Goal: Task Accomplishment & Management: Complete application form

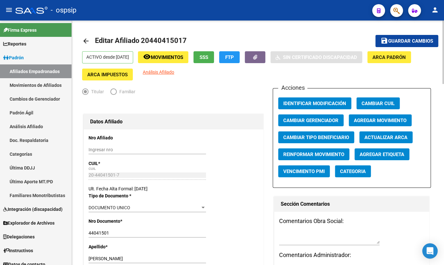
scroll to position [143, 0]
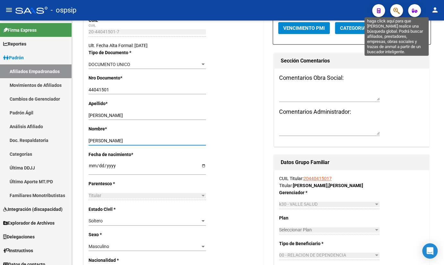
click at [395, 9] on icon "button" at bounding box center [397, 10] width 6 height 7
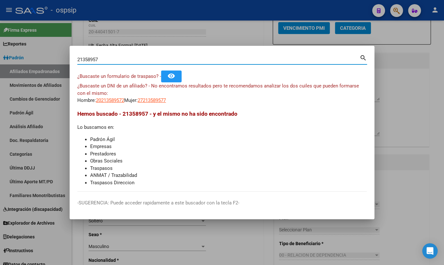
drag, startPoint x: 103, startPoint y: 60, endPoint x: 65, endPoint y: 60, distance: 38.2
click at [65, 60] on div "21358957 Buscar (apellido, dni, cuil, nro traspaso, cuit, obra social) search ¿…" at bounding box center [222, 132] width 444 height 265
type input "18205830"
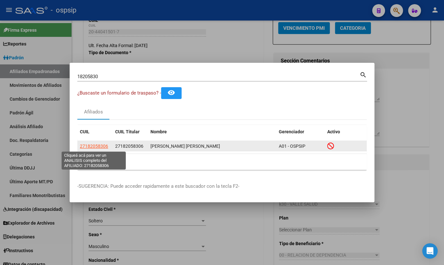
click at [89, 146] on span "27182058306" at bounding box center [94, 146] width 28 height 5
type textarea "27182058306"
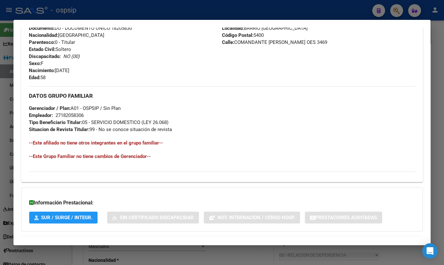
scroll to position [291, 0]
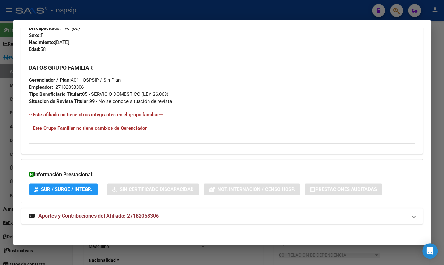
click at [135, 214] on span "Aportes y Contribuciones del Afiliado: 27182058306" at bounding box center [99, 216] width 120 height 6
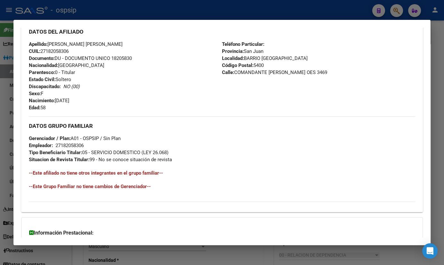
scroll to position [87, 0]
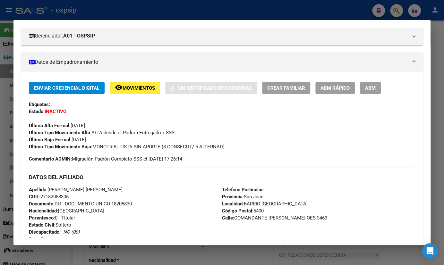
click at [373, 88] on span "ABM" at bounding box center [370, 88] width 11 height 6
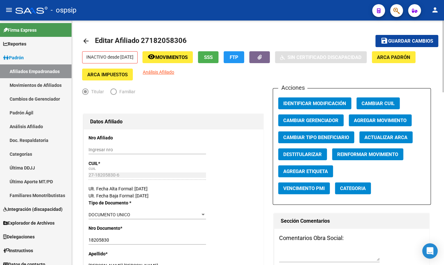
click at [213, 59] on span "SSS" at bounding box center [208, 58] width 9 height 6
click at [379, 118] on span "Agregar Movimiento" at bounding box center [380, 121] width 53 height 6
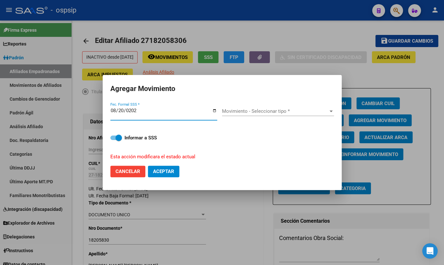
type input "[DATE]"
click at [237, 110] on span "Movimiento - Seleccionar tipo *" at bounding box center [275, 112] width 106 height 6
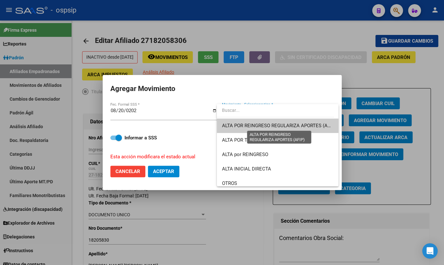
click at [250, 127] on span "ALTA POR REINGRESO REGULARIZA APORTES (AFIP)" at bounding box center [279, 126] width 114 height 6
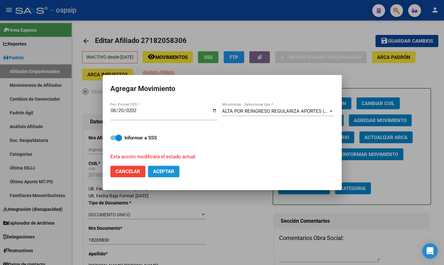
click at [163, 171] on span "Aceptar" at bounding box center [163, 172] width 21 height 6
checkbox input "false"
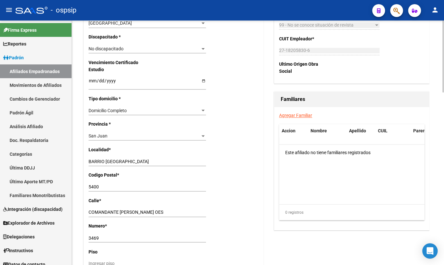
scroll to position [408, 0]
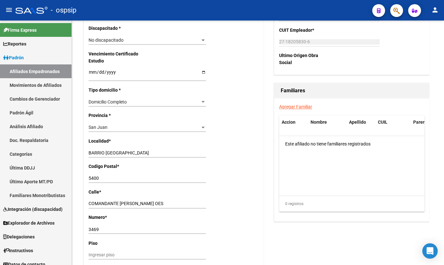
drag, startPoint x: 120, startPoint y: 7, endPoint x: 127, endPoint y: 7, distance: 6.5
click at [120, 7] on div "- ospsip" at bounding box center [191, 10] width 352 height 14
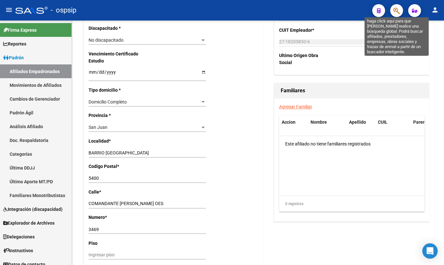
click at [398, 9] on icon "button" at bounding box center [397, 10] width 6 height 7
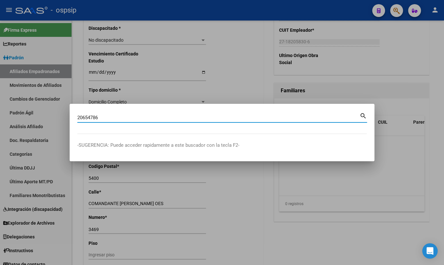
type input "20654786"
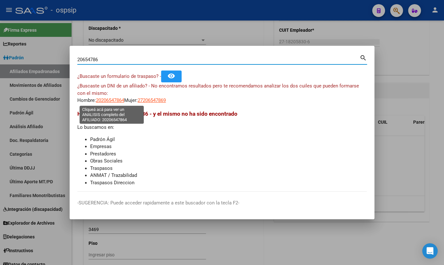
click at [112, 100] on span "20206547864" at bounding box center [110, 101] width 28 height 6
type textarea "20206547864"
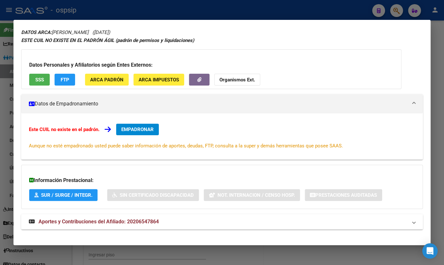
scroll to position [28, 0]
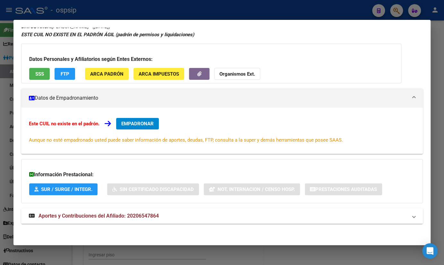
click at [145, 217] on span "Aportes y Contribuciones del Afiliado: 20206547864" at bounding box center [99, 216] width 120 height 6
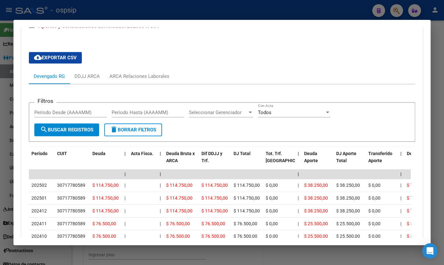
scroll to position [232, 0]
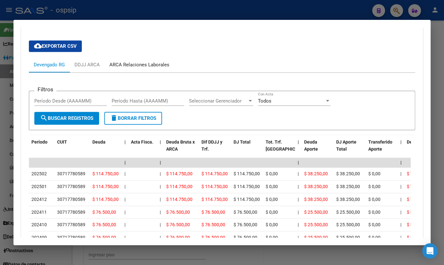
click at [132, 62] on div "ARCA Relaciones Laborales" at bounding box center [139, 64] width 60 height 7
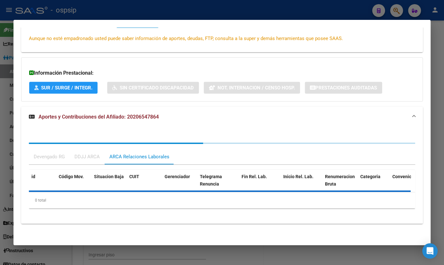
scroll to position [159, 0]
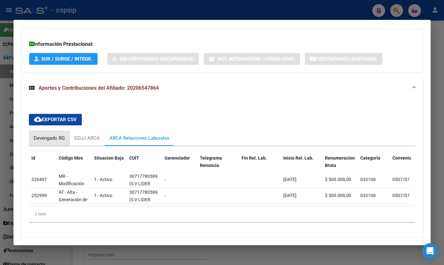
click at [38, 140] on div "Devengado RG" at bounding box center [49, 138] width 31 height 7
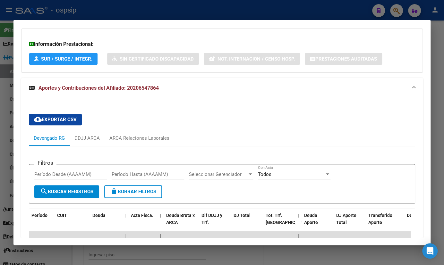
scroll to position [0, 0]
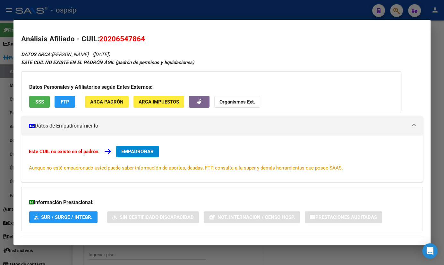
click at [31, 99] on button "SSS" at bounding box center [39, 102] width 21 height 12
drag, startPoint x: 101, startPoint y: 40, endPoint x: 174, endPoint y: 42, distance: 72.9
click at [174, 42] on h2 "Análisis Afiliado - CUIL: 20206547864" at bounding box center [222, 39] width 402 height 11
copy span "20206547864"
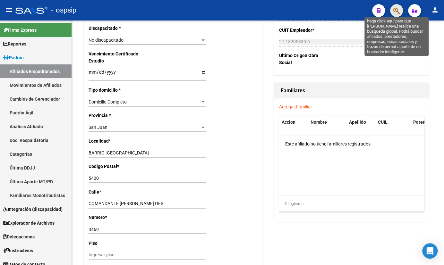
click at [396, 11] on icon "button" at bounding box center [397, 10] width 6 height 7
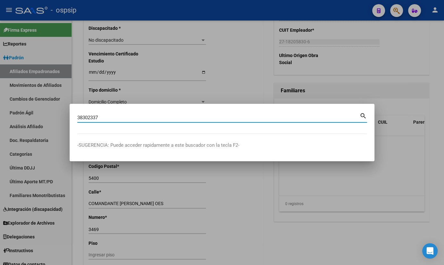
type input "38302337"
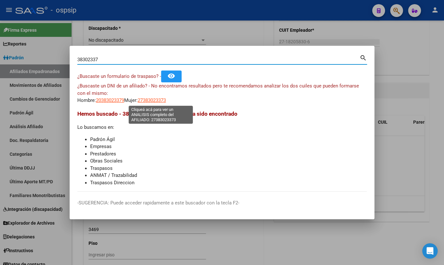
click at [156, 100] on span "27383023373" at bounding box center [152, 101] width 28 height 6
type textarea "27383023373"
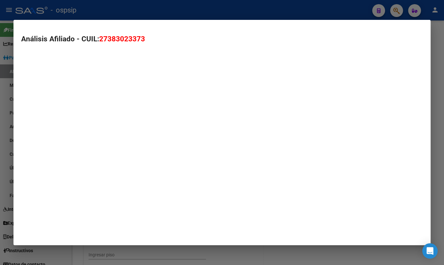
click at [156, 100] on mat-dialog-container "Análisis Afiliado - CUIL: 27383023373" at bounding box center [221, 133] width 417 height 226
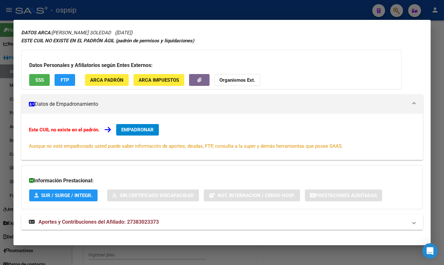
scroll to position [28, 0]
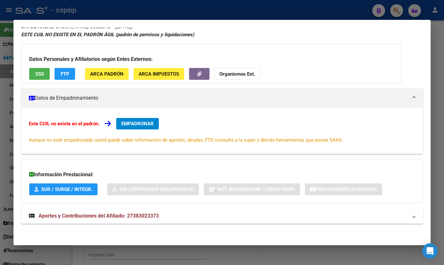
click at [135, 215] on span "Aportes y Contribuciones del Afiliado: 27383023373" at bounding box center [99, 216] width 120 height 6
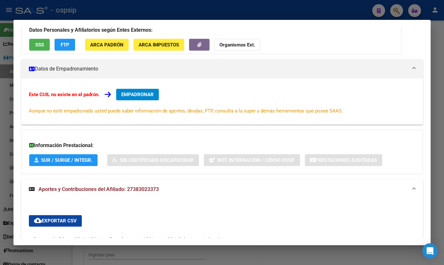
scroll to position [0, 0]
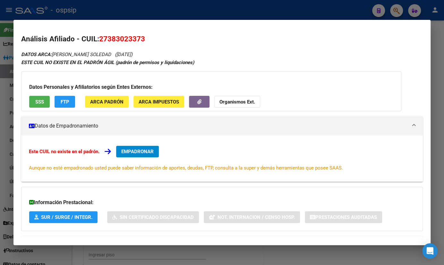
click at [138, 152] on span "EMPADRONAR" at bounding box center [137, 152] width 32 height 6
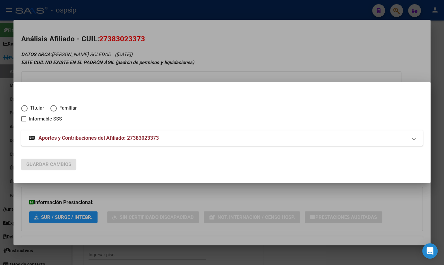
click at [23, 109] on span "Elija una opción" at bounding box center [24, 108] width 6 height 6
click at [23, 109] on input "Titular" at bounding box center [24, 108] width 6 height 6
radio input "true"
checkbox input "true"
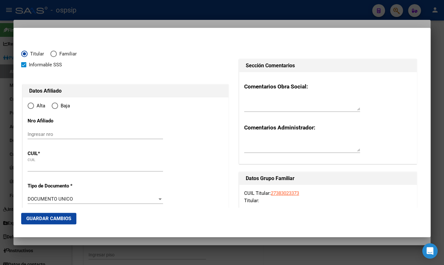
type input "27-38302337-3"
type input "38302337"
type input "[PERSON_NAME]"
type input "[DATE]"
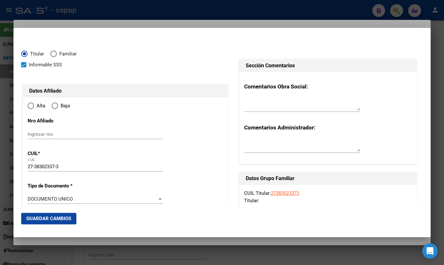
type input "[GEOGRAPHIC_DATA]"
type input "1881"
type input "4546"
type input "884"
radio input "true"
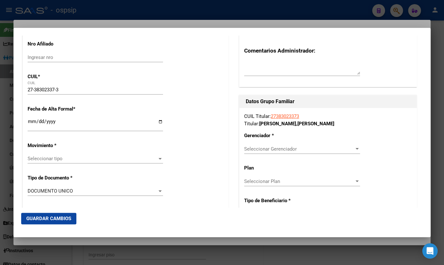
scroll to position [87, 0]
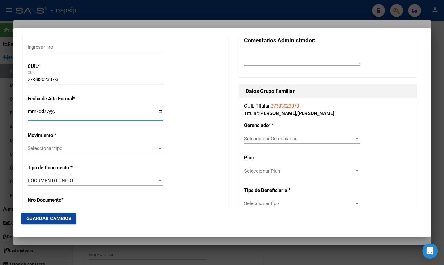
click at [30, 112] on input "Ingresar fecha" at bounding box center [95, 114] width 135 height 10
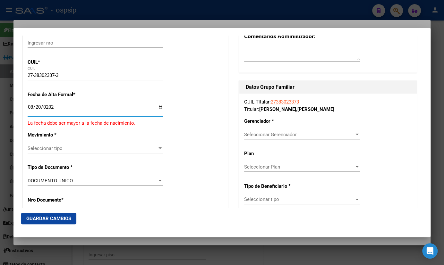
type input "[DATE]"
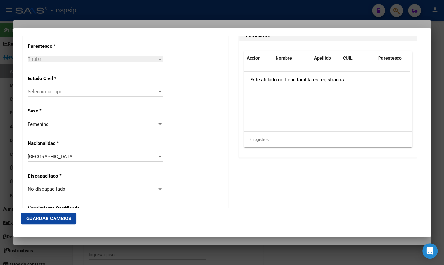
scroll to position [379, 0]
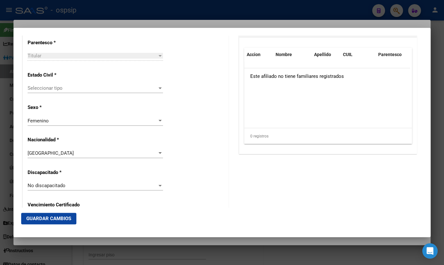
click at [50, 91] on div "Seleccionar tipo Seleccionar tipo" at bounding box center [95, 88] width 135 height 10
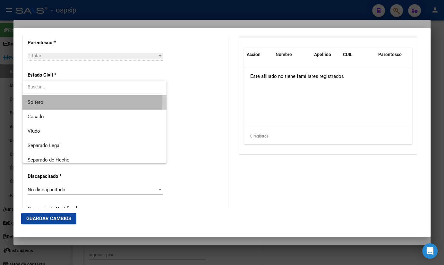
click at [44, 100] on span "Soltero" at bounding box center [95, 102] width 134 height 14
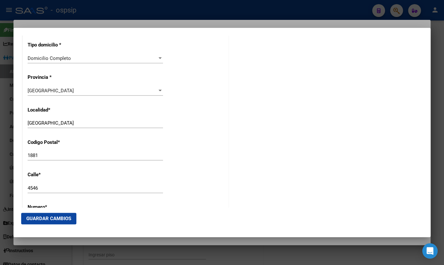
scroll to position [584, 0]
click at [67, 123] on input "[GEOGRAPHIC_DATA]" at bounding box center [95, 123] width 135 height 6
type input "[GEOGRAPHIC_DATA][US_STATE]"
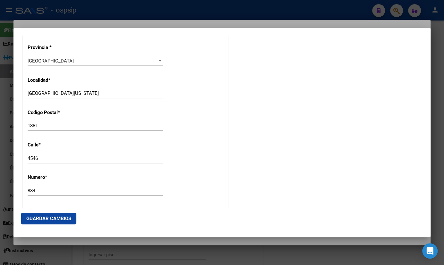
scroll to position [642, 0]
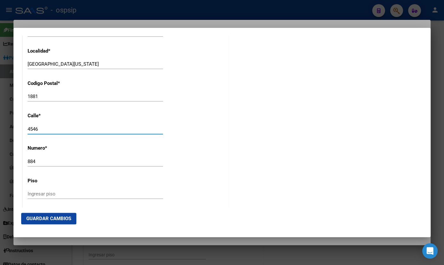
click at [42, 130] on input "4546" at bounding box center [95, 129] width 135 height 6
type input "4"
click at [44, 129] on input "calle" at bounding box center [95, 129] width 135 height 6
type input "calle 884"
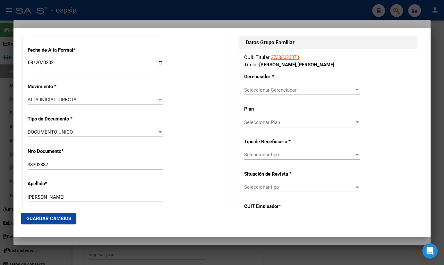
scroll to position [117, 0]
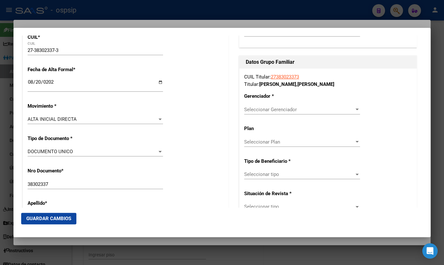
type input "4546"
click at [269, 107] on span "Seleccionar Gerenciador" at bounding box center [299, 110] width 110 height 6
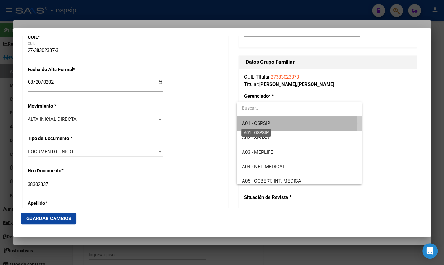
click at [268, 124] on span "A01 - OSPSIP" at bounding box center [256, 124] width 28 height 6
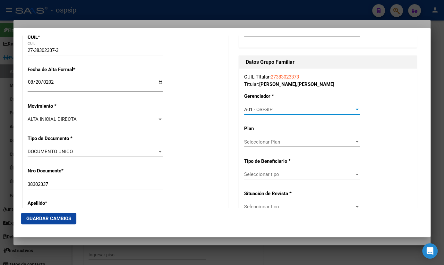
click at [263, 174] on span "Seleccionar tipo" at bounding box center [299, 175] width 110 height 6
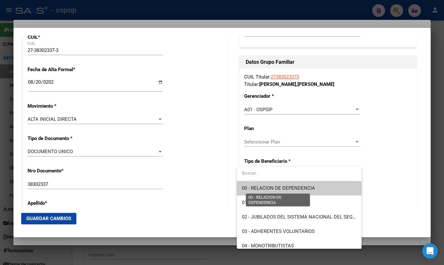
click at [263, 187] on span "00 - RELACION DE DEPENDENCIA" at bounding box center [278, 189] width 73 height 6
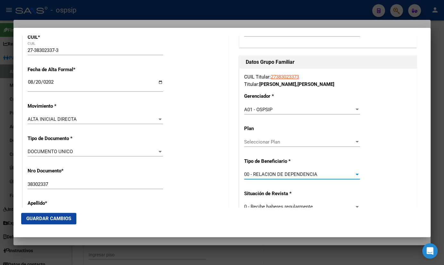
type input "33-71630774-9"
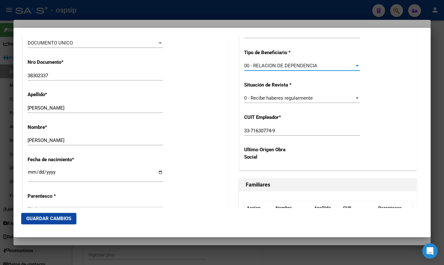
scroll to position [263, 0]
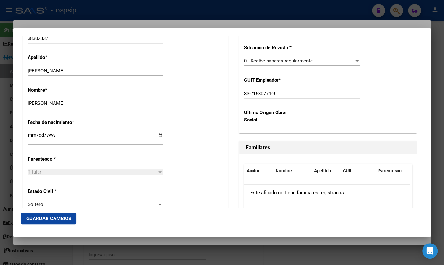
click at [38, 217] on span "Guardar Cambios" at bounding box center [48, 219] width 45 height 6
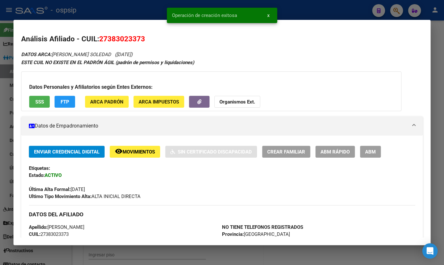
click at [371, 149] on span "ABM" at bounding box center [370, 152] width 11 height 6
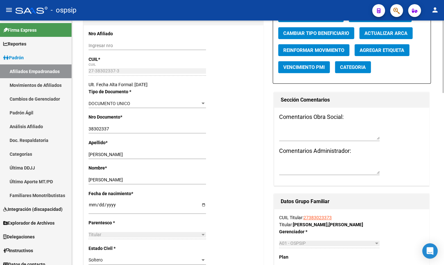
scroll to position [87, 0]
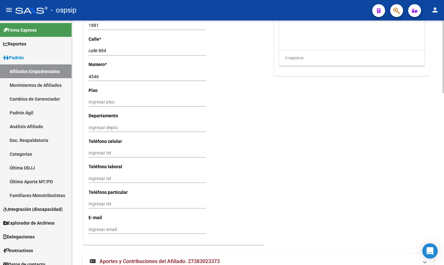
scroll to position [581, 0]
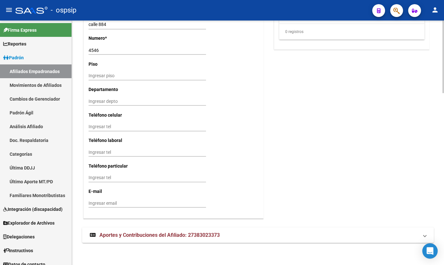
drag, startPoint x: 118, startPoint y: 232, endPoint x: 122, endPoint y: 229, distance: 5.2
click at [118, 232] on span "Aportes y Contribuciones del Afiliado: 27383023373" at bounding box center [160, 235] width 120 height 6
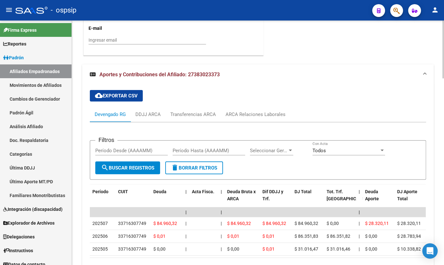
scroll to position [755, 0]
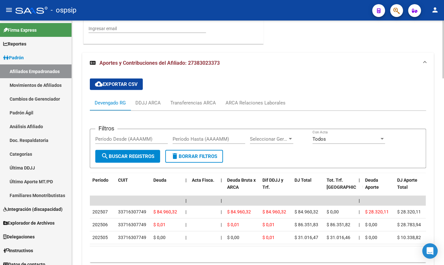
click at [147, 119] on app-list-header "Filtros Período Desde (AAAAMM) Período Hasta (AAAAMM) Seleccionar Gerenciador S…" at bounding box center [258, 144] width 336 height 50
click at [250, 102] on div "ARCA Relaciones Laborales" at bounding box center [256, 103] width 60 height 7
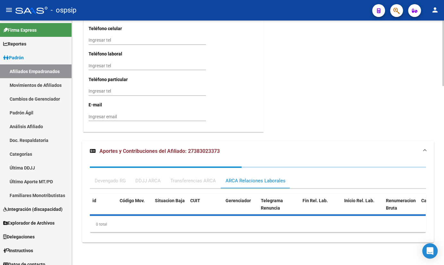
scroll to position [714, 0]
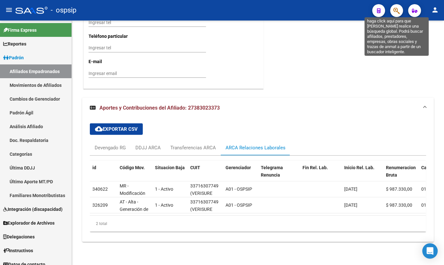
click at [397, 8] on icon "button" at bounding box center [397, 10] width 6 height 7
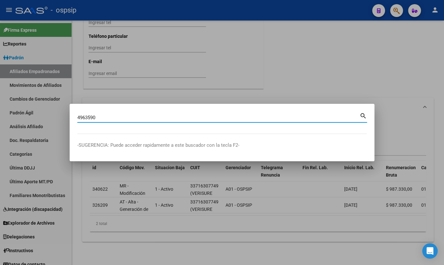
type input "4963590"
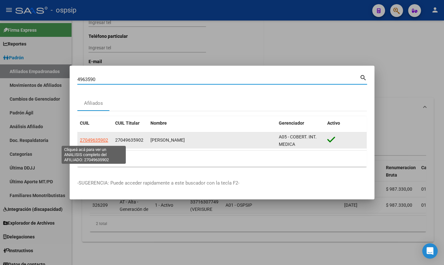
click at [87, 140] on span "27049635902" at bounding box center [94, 140] width 28 height 5
type textarea "27049635902"
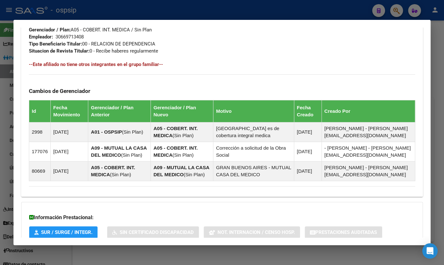
scroll to position [365, 0]
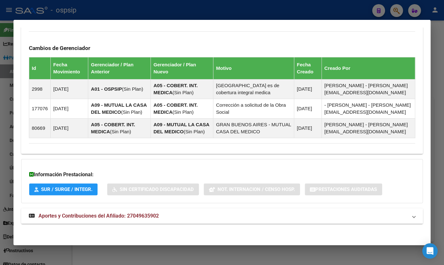
click at [131, 217] on span "Aportes y Contribuciones del Afiliado: 27049635902" at bounding box center [99, 216] width 120 height 6
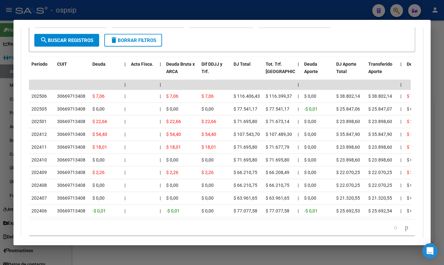
scroll to position [617, 0]
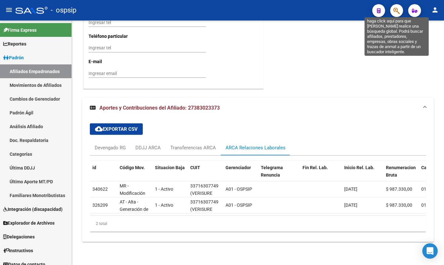
click at [398, 9] on icon "button" at bounding box center [397, 10] width 6 height 7
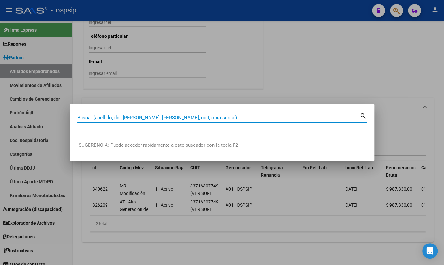
paste input "31315837"
type input "31315837"
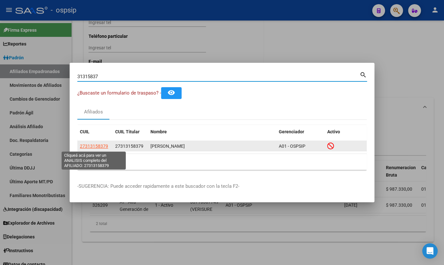
click at [96, 147] on span "27313158379" at bounding box center [94, 146] width 28 height 5
type textarea "27313158379"
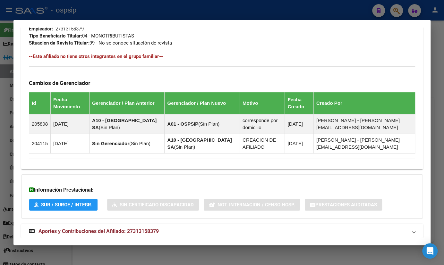
scroll to position [352, 0]
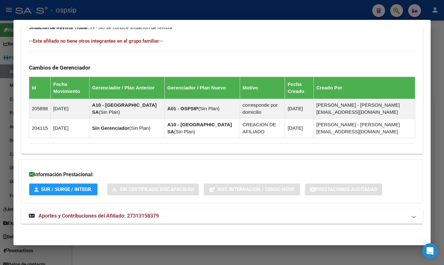
click at [138, 218] on span "Aportes y Contribuciones del Afiliado: 27313158379" at bounding box center [99, 216] width 120 height 6
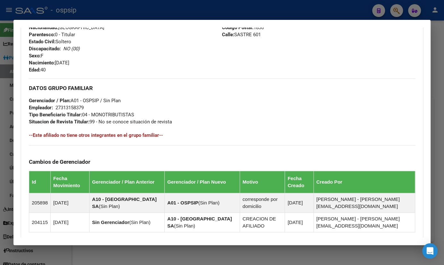
scroll to position [260, 0]
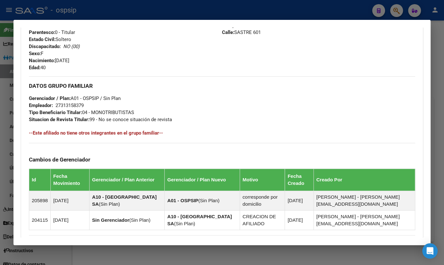
click at [223, 83] on h3 "DATOS GRUPO FAMILIAR" at bounding box center [222, 86] width 387 height 7
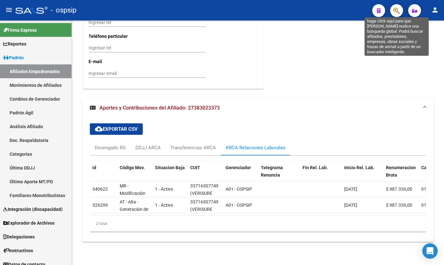
click at [393, 7] on button "button" at bounding box center [396, 10] width 13 height 13
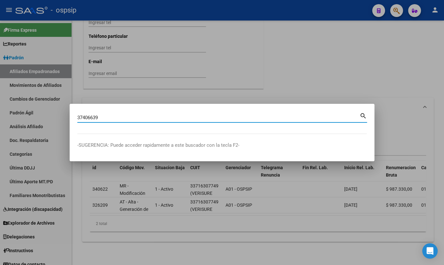
type input "37406639"
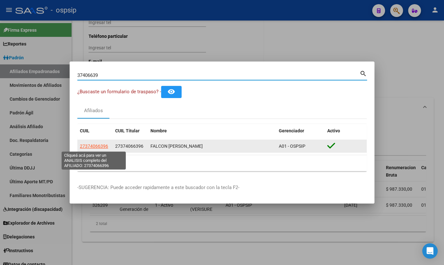
click at [87, 146] on span "27374066396" at bounding box center [94, 146] width 28 height 5
type textarea "27374066396"
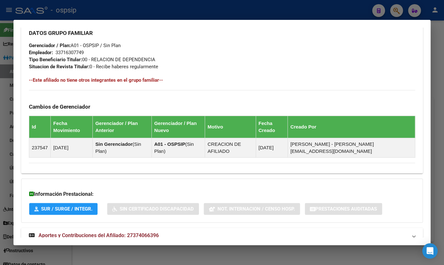
scroll to position [298, 0]
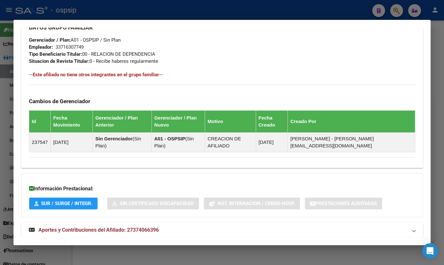
click at [136, 227] on span "Aportes y Contribuciones del Afiliado: 27374066396" at bounding box center [99, 230] width 120 height 6
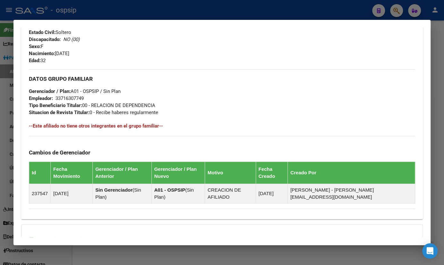
scroll to position [122, 0]
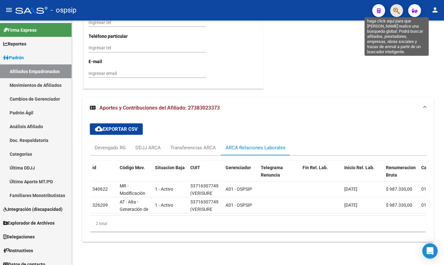
click at [398, 11] on icon "button" at bounding box center [397, 10] width 6 height 7
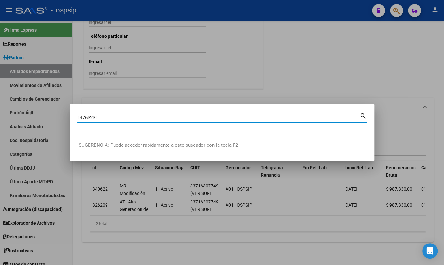
type input "14763231"
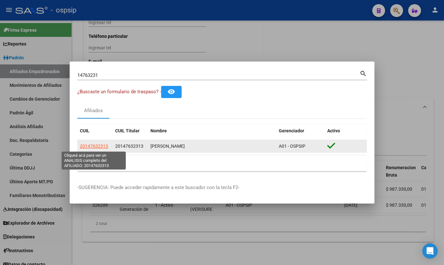
click at [89, 147] on span "20147632313" at bounding box center [94, 146] width 28 height 5
type textarea "20147632313"
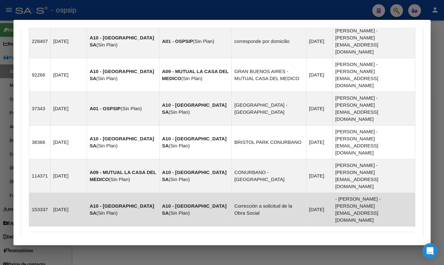
scroll to position [460, 0]
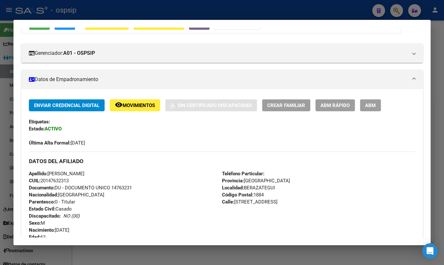
scroll to position [8, 0]
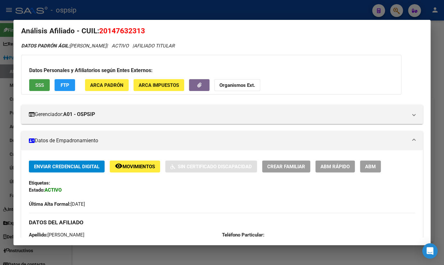
click at [40, 86] on span "SSS" at bounding box center [39, 86] width 9 height 6
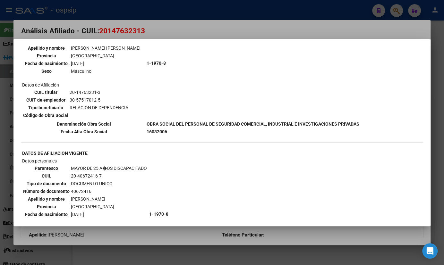
scroll to position [200, 0]
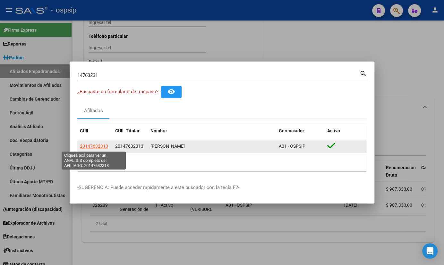
click at [91, 145] on span "20147632313" at bounding box center [94, 146] width 28 height 5
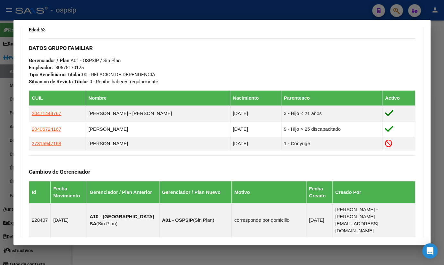
scroll to position [292, 0]
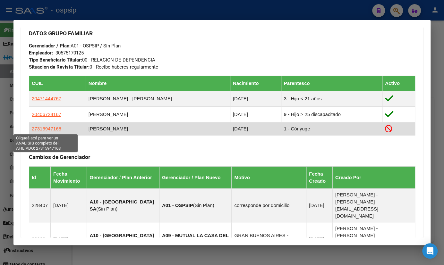
click at [39, 128] on span "27315947168" at bounding box center [47, 128] width 30 height 5
type textarea "27315947168"
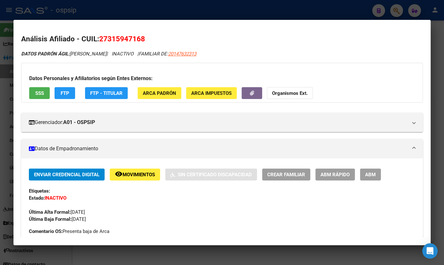
drag, startPoint x: 100, startPoint y: 39, endPoint x: 144, endPoint y: 42, distance: 44.8
click at [144, 42] on span "27315947168" at bounding box center [122, 39] width 46 height 8
copy span "27315947168"
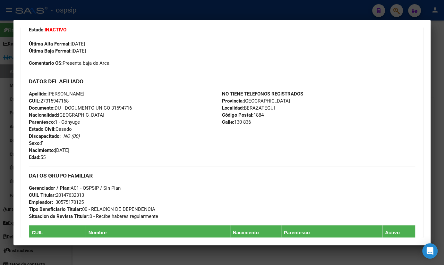
scroll to position [175, 0]
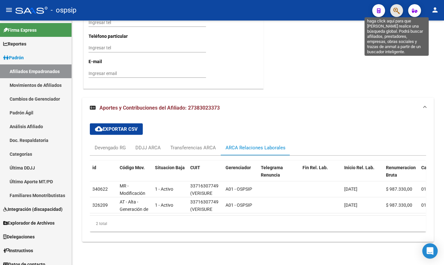
click at [394, 10] on icon "button" at bounding box center [397, 10] width 6 height 7
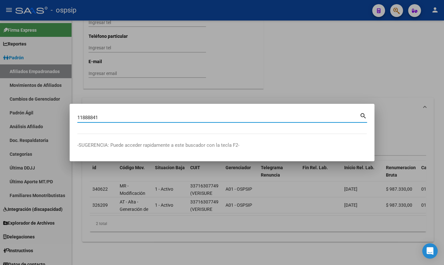
type input "11888841"
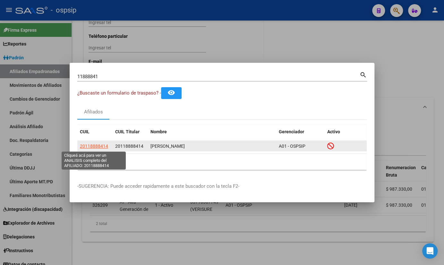
click at [100, 146] on span "20118888414" at bounding box center [94, 146] width 28 height 5
type textarea "20118888414"
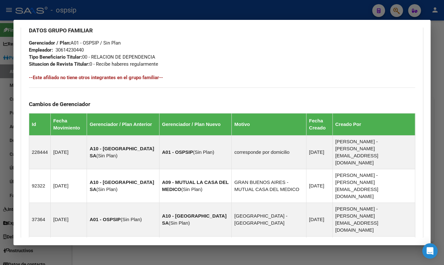
scroll to position [436, 0]
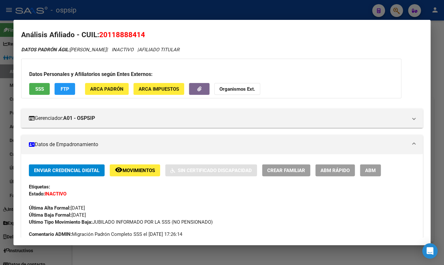
scroll to position [0, 0]
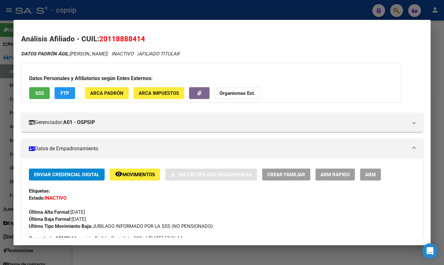
drag, startPoint x: 100, startPoint y: 39, endPoint x: 157, endPoint y: 41, distance: 56.9
click at [157, 41] on h2 "Análisis Afiliado - CUIL: 20118888414" at bounding box center [222, 39] width 402 height 11
copy span "20118888414"
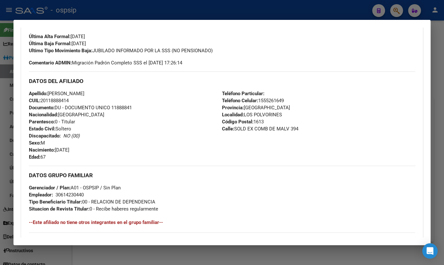
scroll to position [175, 0]
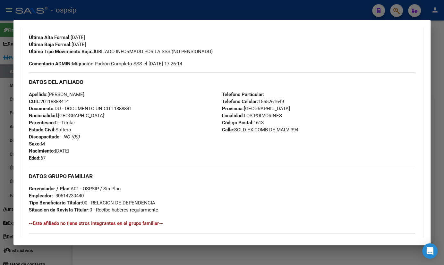
click at [134, 103] on div "Apellido: [PERSON_NAME]: 20118888414 Documento: DU - DOCUMENTO UNICO 11888841 N…" at bounding box center [125, 126] width 193 height 71
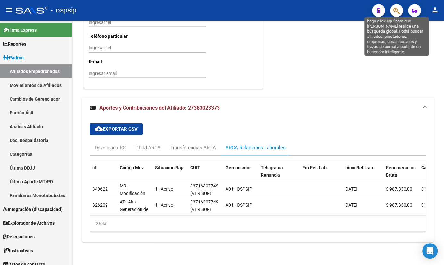
click at [397, 11] on icon "button" at bounding box center [397, 10] width 6 height 7
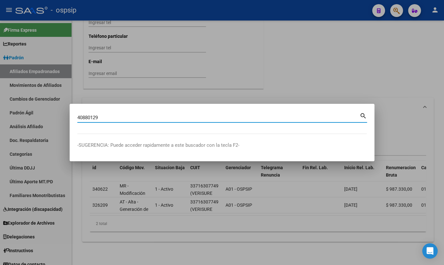
type input "40880129"
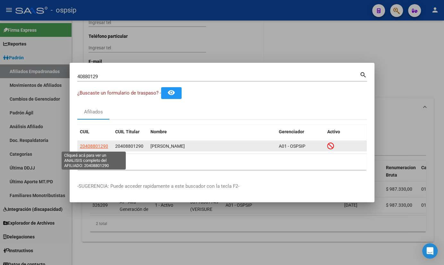
click at [92, 146] on span "20408801290" at bounding box center [94, 146] width 28 height 5
type textarea "20408801290"
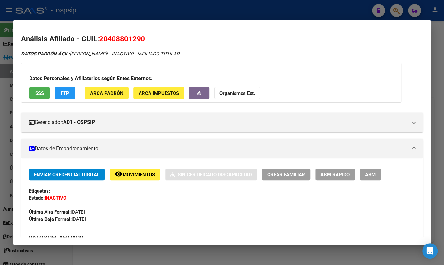
click at [128, 175] on span "Movimientos" at bounding box center [139, 175] width 32 height 6
click at [195, 93] on button "button" at bounding box center [199, 93] width 21 height 12
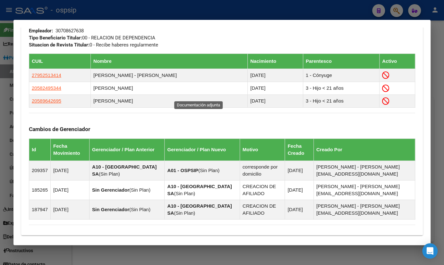
scroll to position [403, 0]
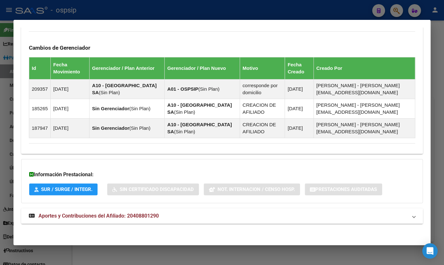
click at [138, 216] on span "Aportes y Contribuciones del Afiliado: 20408801290" at bounding box center [99, 216] width 120 height 6
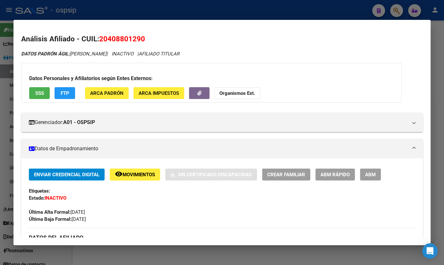
scroll to position [0, 0]
click at [35, 95] on span "SSS" at bounding box center [39, 94] width 9 height 6
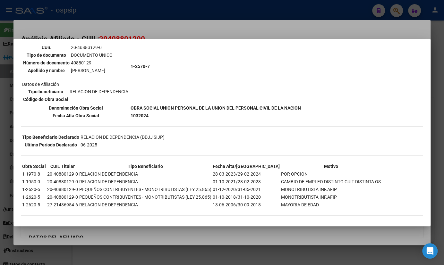
scroll to position [64, 0]
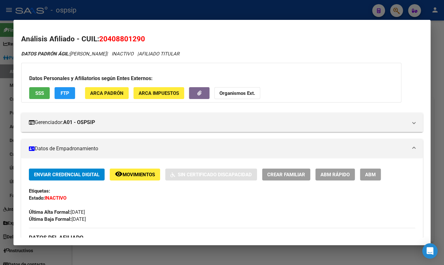
drag, startPoint x: 101, startPoint y: 38, endPoint x: 147, endPoint y: 40, distance: 46.3
click at [147, 40] on h2 "Análisis Afiliado - CUIL: 20408801290" at bounding box center [222, 39] width 402 height 11
copy span "20408801290"
click at [196, 93] on button "button" at bounding box center [199, 93] width 21 height 12
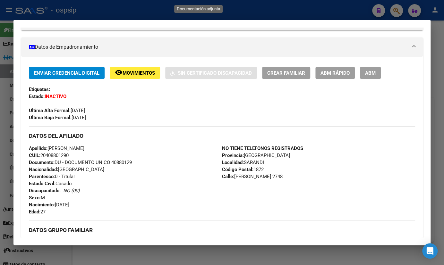
scroll to position [87, 0]
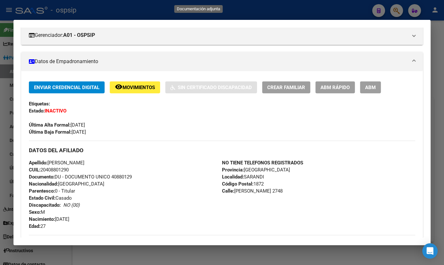
click at [375, 86] on span "ABM" at bounding box center [370, 88] width 11 height 6
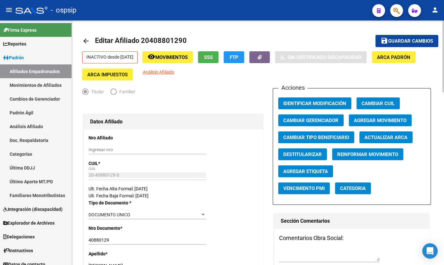
click at [370, 119] on span "Agregar Movimiento" at bounding box center [380, 121] width 53 height 6
click at [376, 120] on span "Agregar Movimiento" at bounding box center [380, 121] width 53 height 6
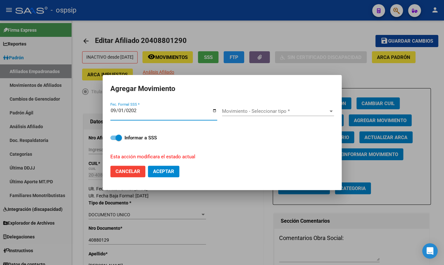
type input "[DATE]"
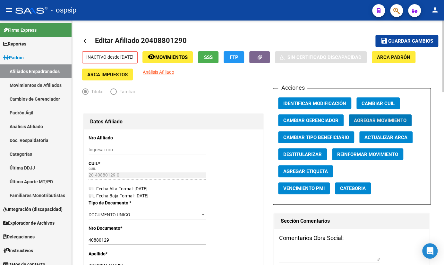
click at [180, 60] on button "remove_red_eye Movimientos" at bounding box center [168, 57] width 50 height 12
click at [375, 120] on span "Agregar Movimiento" at bounding box center [380, 121] width 53 height 6
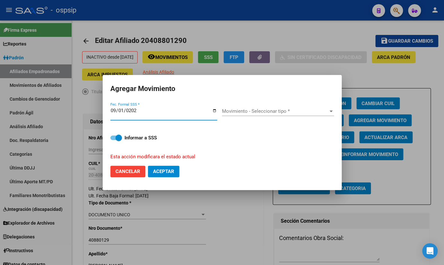
type input "[DATE]"
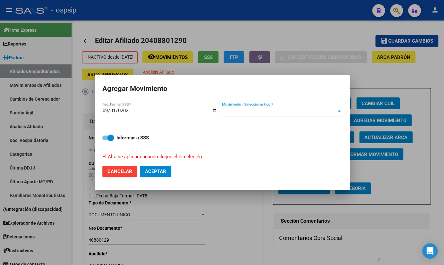
click at [241, 111] on span "Movimiento - Seleccionar tipo *" at bounding box center [279, 112] width 114 height 6
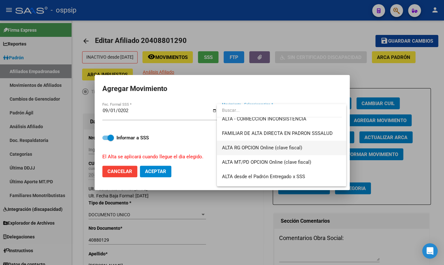
scroll to position [146, 0]
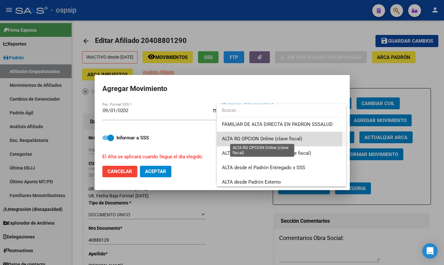
click at [247, 138] on span "ALTA RG OPCION Online (clave fiscal)" at bounding box center [262, 139] width 80 height 6
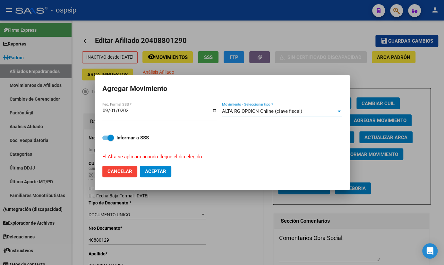
click at [155, 170] on span "Aceptar" at bounding box center [155, 172] width 21 height 6
checkbox input "false"
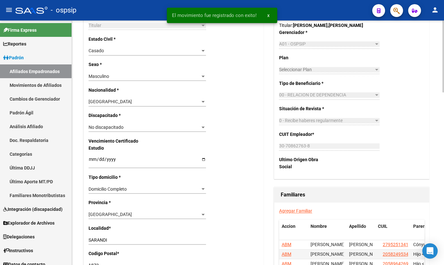
scroll to position [438, 0]
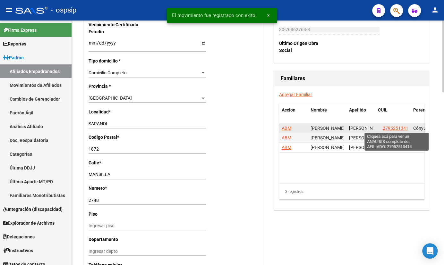
click at [396, 126] on span "27952513414" at bounding box center [397, 128] width 28 height 5
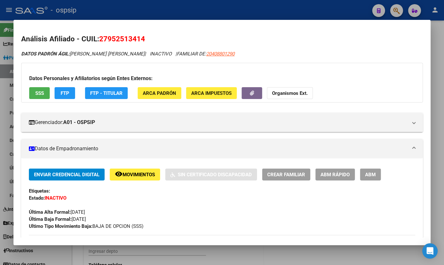
drag, startPoint x: 109, startPoint y: 38, endPoint x: 140, endPoint y: 41, distance: 31.0
click at [140, 41] on span "27952513414" at bounding box center [122, 39] width 46 height 8
copy span "95251341"
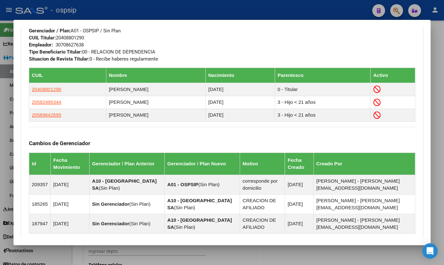
scroll to position [292, 0]
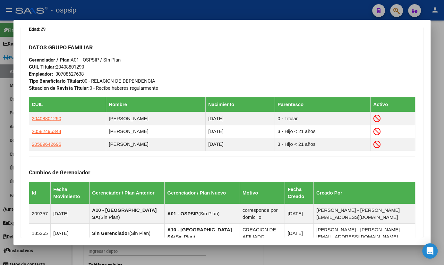
click at [142, 67] on div "DATOS GRUPO FAMILIAR Gerenciador / Plan: A01 - OSPSIP / Sin Plan CUIL Titular: …" at bounding box center [222, 65] width 387 height 54
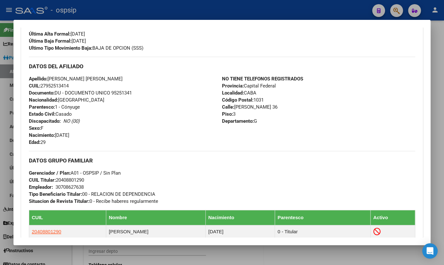
scroll to position [117, 0]
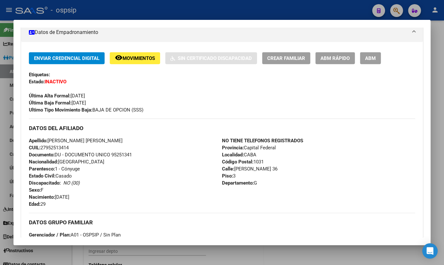
click at [116, 185] on div "Apellido: [PERSON_NAME] [PERSON_NAME] CUIL: 27952513414 Documento: DU - DOCUMEN…" at bounding box center [125, 172] width 193 height 71
click at [373, 58] on span "ABM" at bounding box center [370, 59] width 11 height 6
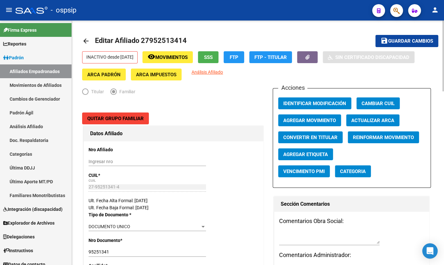
drag, startPoint x: 154, startPoint y: 102, endPoint x: 179, endPoint y: 153, distance: 56.4
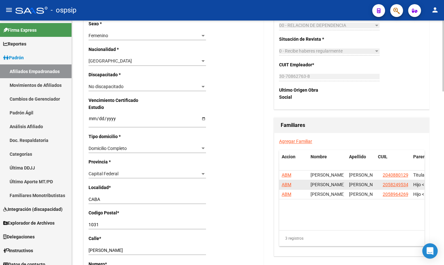
scroll to position [379, 0]
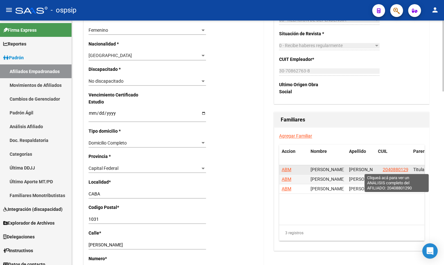
click at [398, 167] on span "20408801290" at bounding box center [397, 169] width 28 height 5
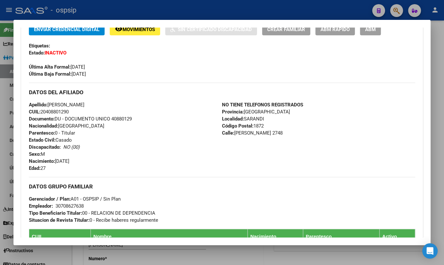
scroll to position [146, 0]
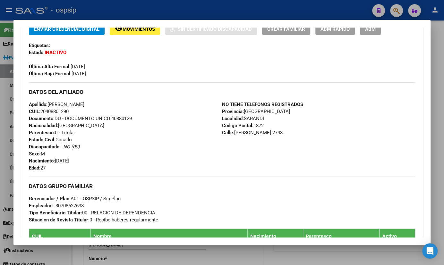
drag, startPoint x: 377, startPoint y: 30, endPoint x: 372, endPoint y: 39, distance: 10.8
click at [377, 30] on button "ABM" at bounding box center [370, 29] width 21 height 12
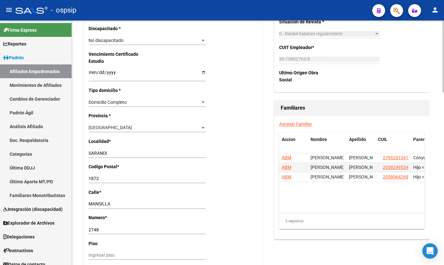
scroll to position [438, 0]
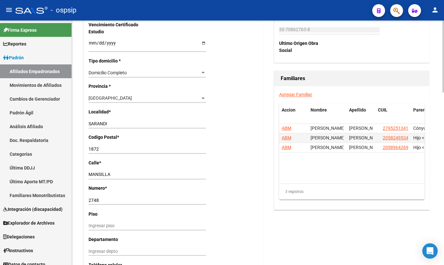
click at [256, 165] on div "Nro Afiliado Ingresar nro CUIL * 20-40880129-0 CUIL ARCA Padrón Ult. Fecha Alta…" at bounding box center [174, 30] width 180 height 676
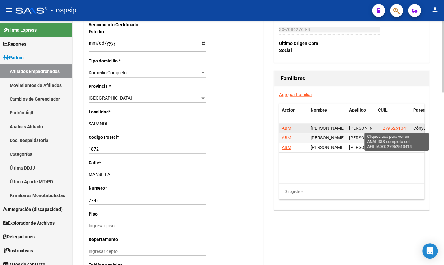
click at [398, 128] on span "27952513414" at bounding box center [397, 128] width 28 height 5
type textarea "27952513414"
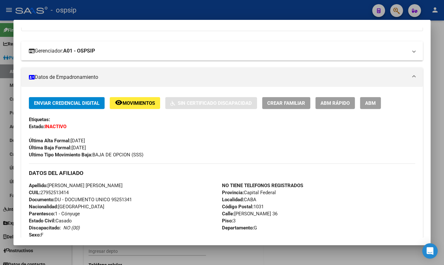
scroll to position [0, 0]
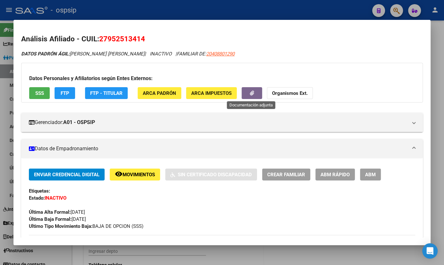
click at [252, 93] on icon "button" at bounding box center [252, 93] width 4 height 5
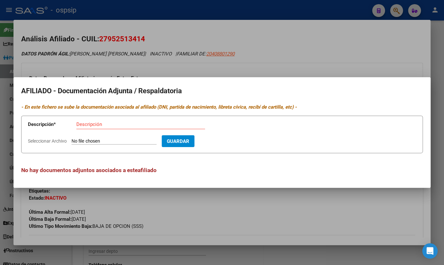
click at [99, 143] on input "Seleccionar Archivo" at bounding box center [114, 142] width 85 height 6
type input "C:\fakepath\WhatsApp Image [DATE] 11.46.09.jpeg"
click at [114, 125] on input "Descripción" at bounding box center [140, 125] width 129 height 6
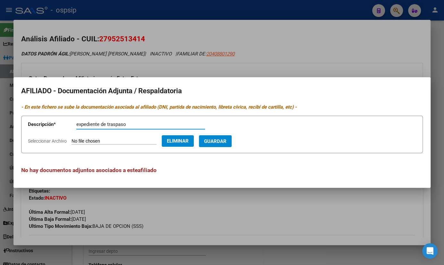
type input "expediente de traspaso"
drag, startPoint x: 222, startPoint y: 138, endPoint x: 213, endPoint y: 179, distance: 41.7
click at [223, 139] on span "Guardar" at bounding box center [215, 142] width 22 height 6
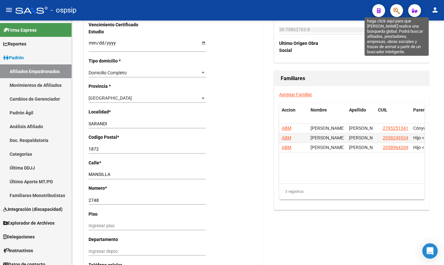
click at [396, 9] on icon "button" at bounding box center [397, 10] width 6 height 7
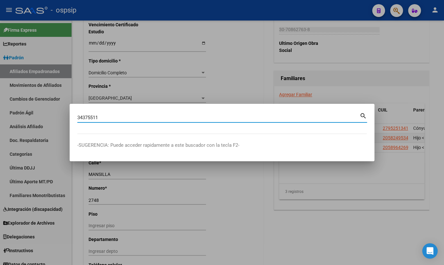
type input "34375511"
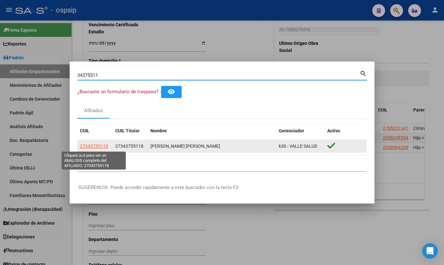
click at [94, 147] on span "27343755118" at bounding box center [94, 146] width 28 height 5
type textarea "27343755118"
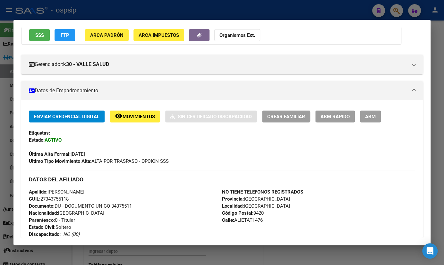
scroll to position [29, 0]
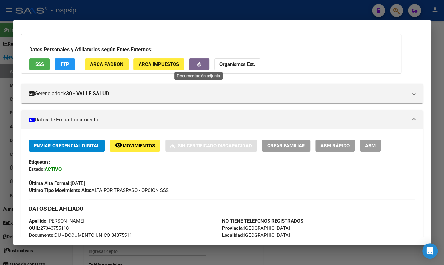
click at [197, 64] on icon "button" at bounding box center [199, 64] width 4 height 5
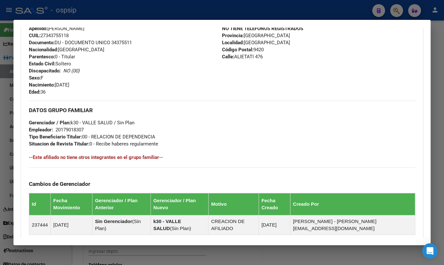
scroll to position [231, 0]
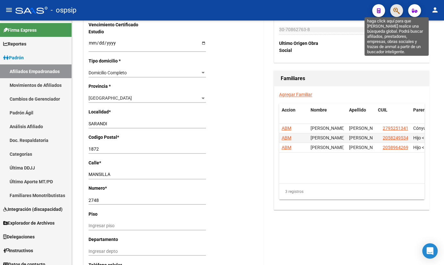
click at [399, 12] on icon "button" at bounding box center [397, 10] width 6 height 7
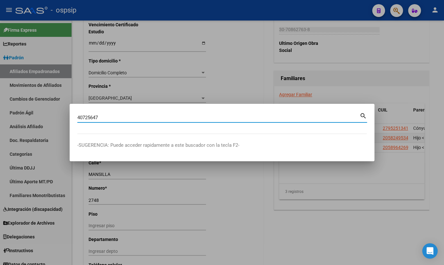
type input "40725647"
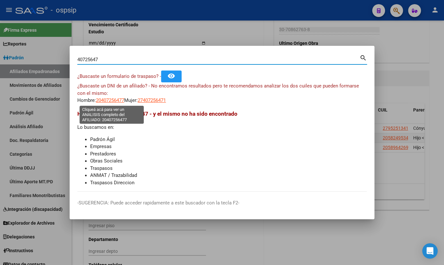
click at [110, 100] on span "20407256477" at bounding box center [110, 101] width 28 height 6
type textarea "20407256477"
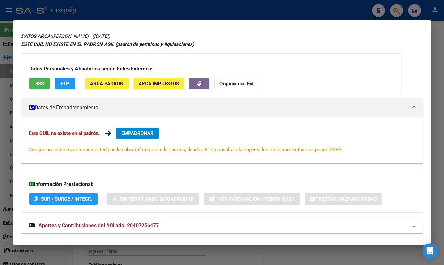
scroll to position [28, 0]
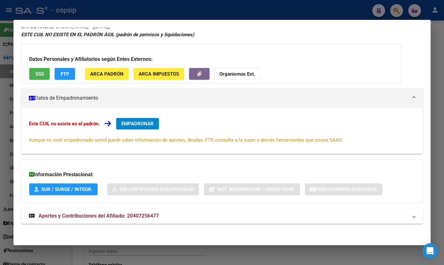
click at [129, 215] on span "Aportes y Contribuciones del Afiliado: 20407256477" at bounding box center [99, 216] width 120 height 6
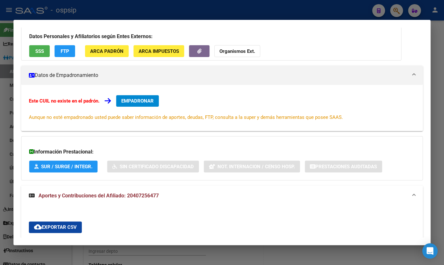
scroll to position [0, 0]
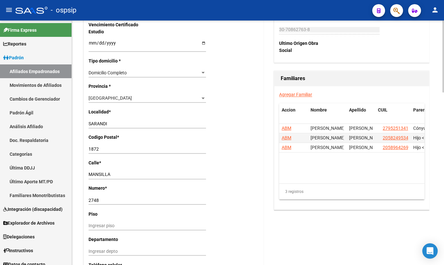
click at [211, 250] on app-form-text-field "Departamento Ingresar depto" at bounding box center [150, 245] width 123 height 17
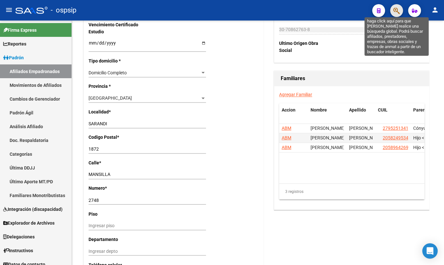
click at [396, 8] on icon "button" at bounding box center [397, 10] width 6 height 7
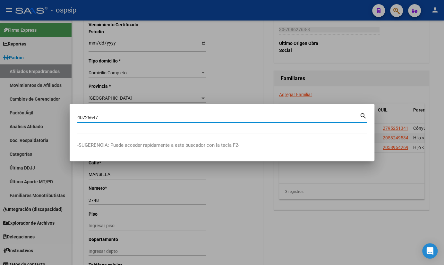
type input "40725647"
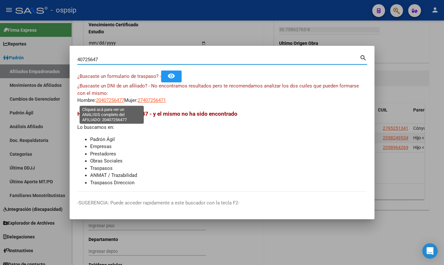
click at [109, 100] on span "20407256477" at bounding box center [110, 101] width 28 height 6
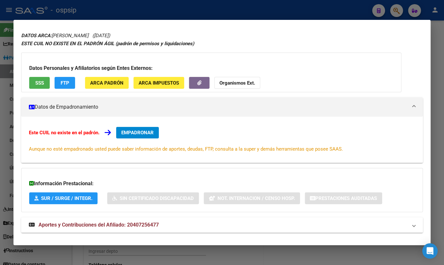
scroll to position [28, 0]
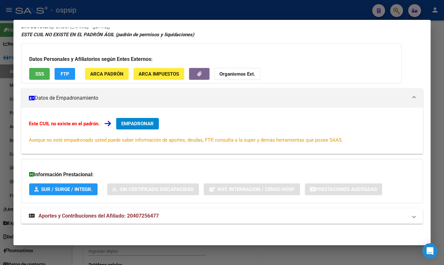
click at [118, 213] on span "Aportes y Contribuciones del Afiliado: 20407256477" at bounding box center [99, 216] width 120 height 6
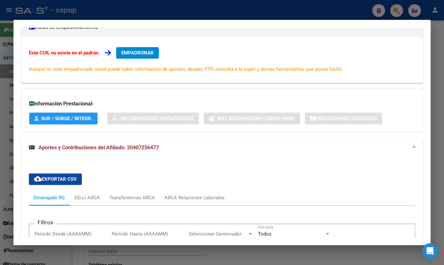
scroll to position [57, 0]
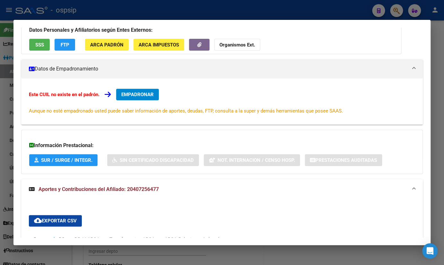
click at [135, 95] on span "EMPADRONAR" at bounding box center [137, 95] width 32 height 6
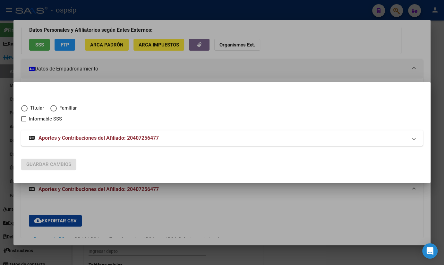
click at [22, 108] on span "Elija una opción" at bounding box center [24, 108] width 6 height 6
click at [22, 108] on input "Titular" at bounding box center [24, 108] width 6 height 6
radio input "true"
checkbox input "true"
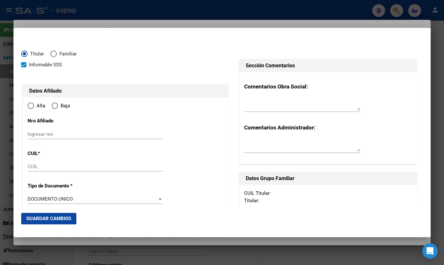
type input "20-40725647-7"
type input "40725647"
type input "CASTRO"
type input "[PERSON_NAME]"
type input "[DATE]"
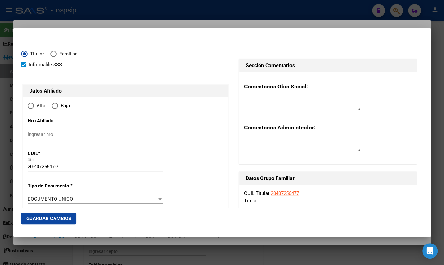
type input "MENDOZA"
type input "5500"
type input "[PERSON_NAME]"
type input "2350"
type input "04"
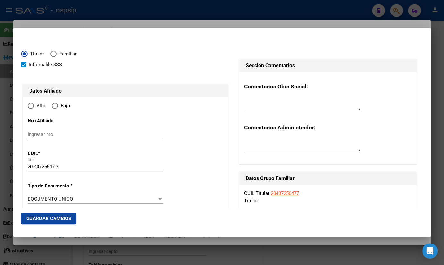
radio input "true"
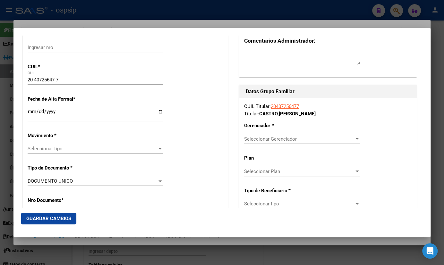
scroll to position [87, 0]
click at [30, 112] on input "Ingresar fecha" at bounding box center [95, 114] width 135 height 10
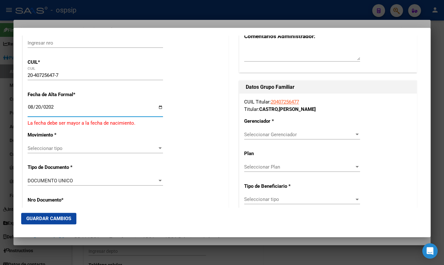
type input "[DATE]"
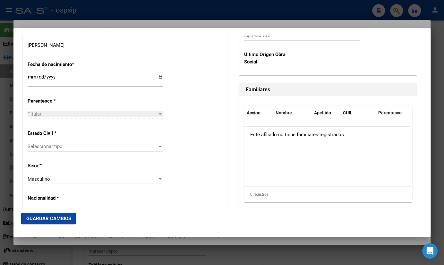
scroll to position [321, 0]
click at [44, 148] on span "Seleccionar tipo" at bounding box center [93, 146] width 130 height 6
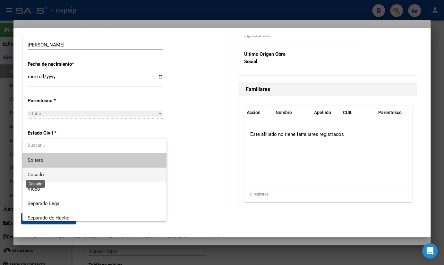
click at [39, 173] on span "Casado" at bounding box center [36, 175] width 16 height 6
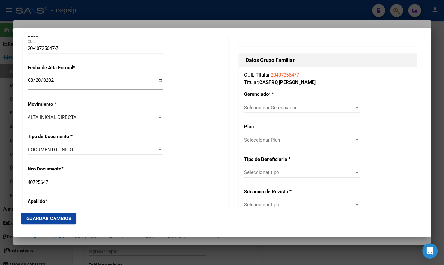
scroll to position [109, 0]
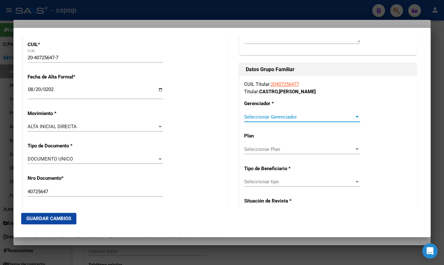
click at [255, 119] on span "Seleccionar Gerenciador" at bounding box center [299, 117] width 110 height 6
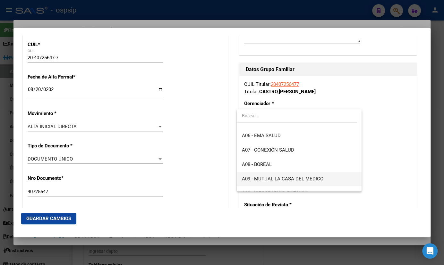
scroll to position [58, 0]
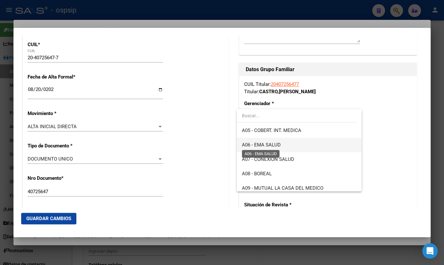
click at [269, 144] on span "A06 - EMA SALUD" at bounding box center [261, 145] width 39 height 6
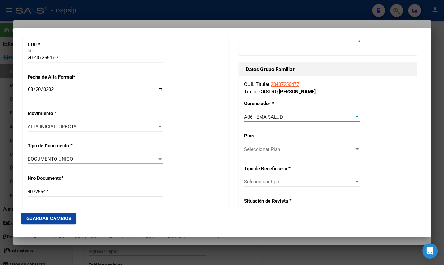
click at [261, 182] on span "Seleccionar tipo" at bounding box center [299, 182] width 110 height 6
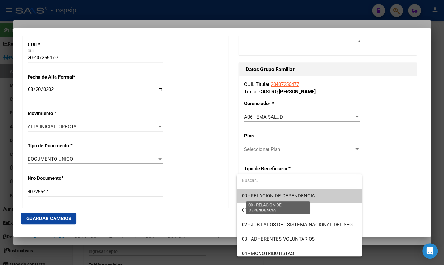
click at [264, 196] on span "00 - RELACION DE DEPENDENCIA" at bounding box center [278, 196] width 73 height 6
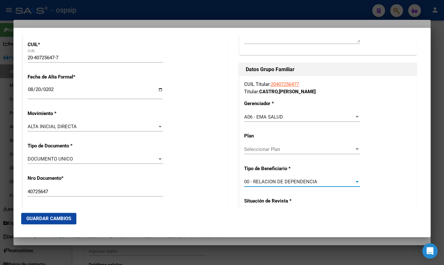
type input "33-71630774-9"
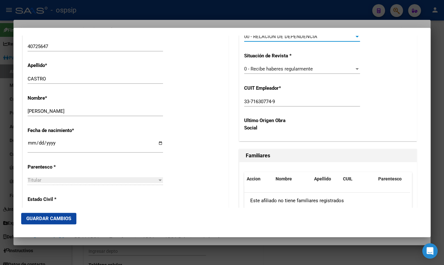
scroll to position [255, 0]
click at [43, 218] on span "Guardar Cambios" at bounding box center [48, 219] width 45 height 6
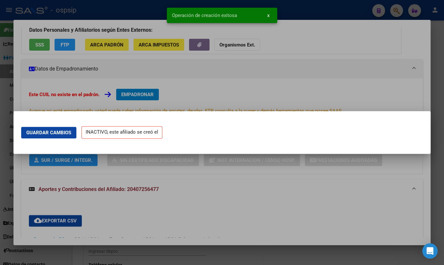
scroll to position [0, 0]
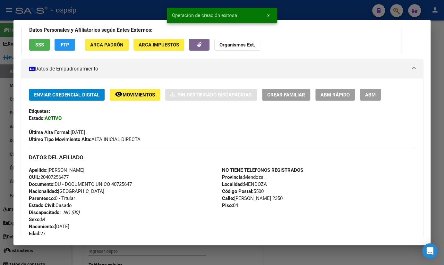
click at [362, 96] on button "ABM" at bounding box center [370, 95] width 21 height 12
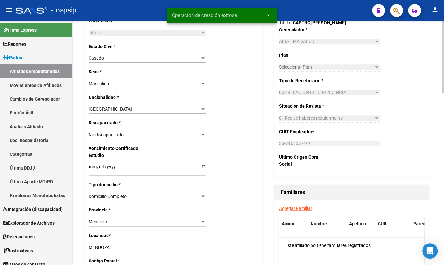
scroll to position [321, 0]
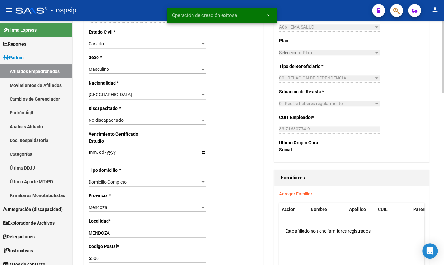
click at [302, 194] on link "Agregar Familiar" at bounding box center [295, 194] width 33 height 5
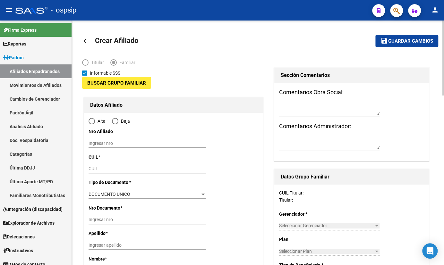
type input "33-71630774-9"
type input "MENDOZA"
type input "5500"
type input "[PERSON_NAME]"
type input "2350"
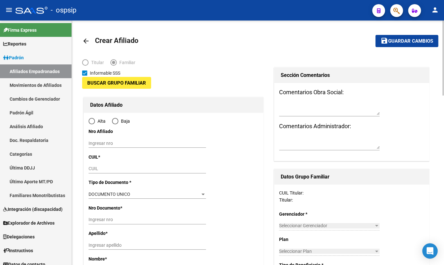
type input "04"
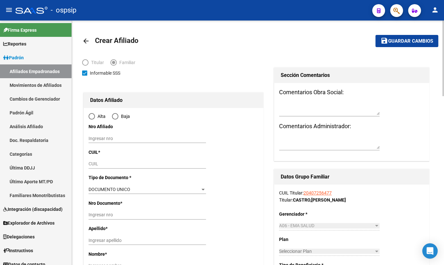
radio input "true"
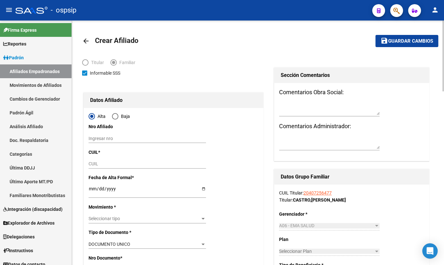
type input "33-71630774-9"
drag, startPoint x: 358, startPoint y: 100, endPoint x: 311, endPoint y: 143, distance: 64.5
click at [359, 100] on div "Comentarios Obra Social: Comentarios Administrador:" at bounding box center [351, 122] width 155 height 78
click at [96, 164] on input "CUIL" at bounding box center [147, 163] width 117 height 5
click at [97, 165] on input "CUIL" at bounding box center [147, 163] width 117 height 5
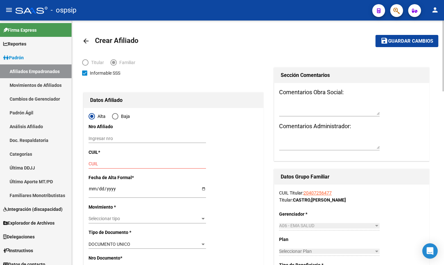
click at [98, 164] on input "CUIL" at bounding box center [147, 163] width 117 height 5
type input "27-59531848-9"
type input "59531848"
type input "CASTRO"
type input "[PERSON_NAME]"
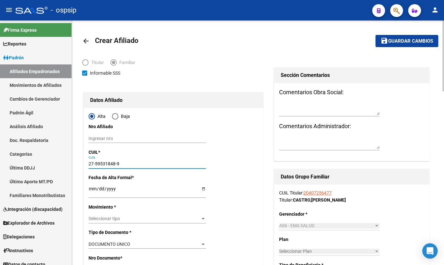
type input "[DATE]"
type input "[PERSON_NAME]"
type input "5501"
type input "[PERSON_NAME]"
type input "1"
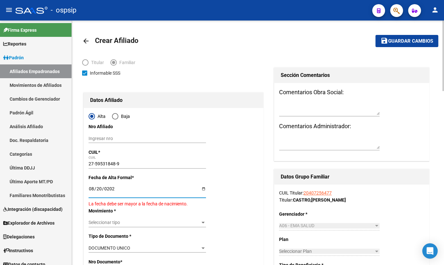
type input "[DATE]"
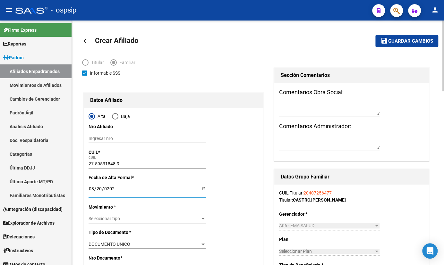
click at [105, 218] on span "Seleccionar tipo" at bounding box center [145, 218] width 112 height 5
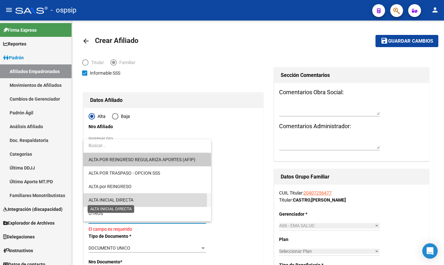
click at [121, 201] on span "ALTA INICIAL DIRECTA" at bounding box center [111, 200] width 45 height 5
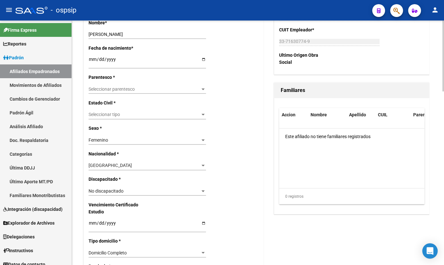
scroll to position [292, 0]
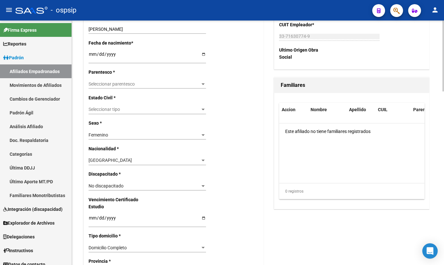
click at [104, 80] on div "Seleccionar parentesco Seleccionar parentesco" at bounding box center [147, 84] width 117 height 9
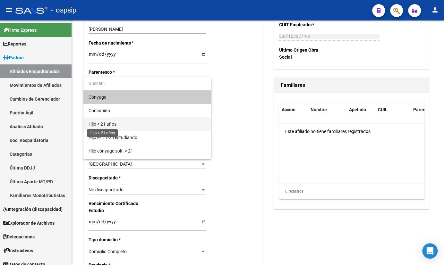
click at [107, 124] on span "Hijo < 21 años" at bounding box center [103, 124] width 28 height 5
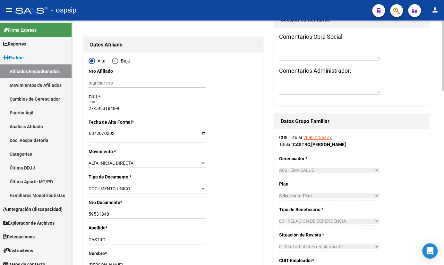
scroll to position [0, 0]
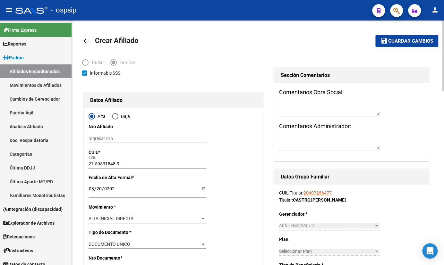
click at [399, 40] on span "Guardar cambios" at bounding box center [410, 42] width 45 height 6
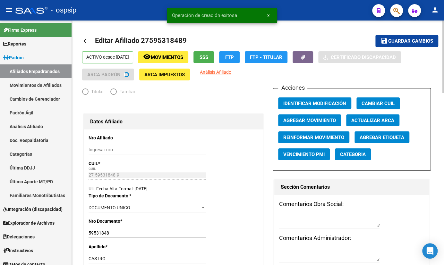
radio input "true"
type input "33-71630774-9"
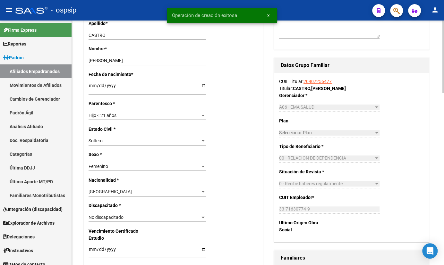
scroll to position [321, 0]
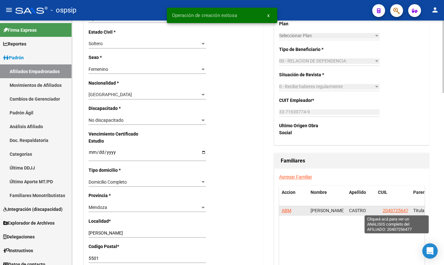
click at [391, 209] on span "20407256477" at bounding box center [397, 210] width 28 height 5
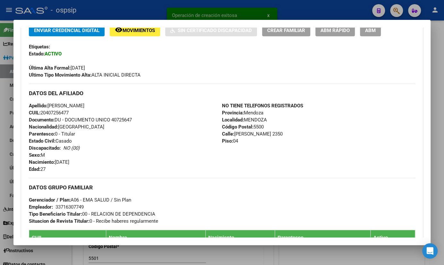
scroll to position [146, 0]
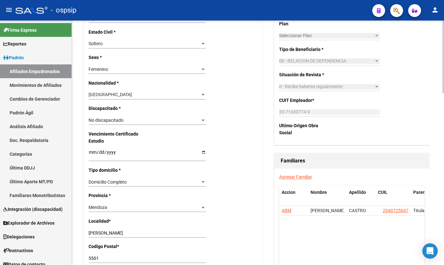
click at [149, 141] on div "Nro Afiliado Ingresar nro CUIL * 27-59531848-9 CUIL ARCA Padrón Ult. Fecha Alta…" at bounding box center [174, 143] width 180 height 669
